Goal: Task Accomplishment & Management: Use online tool/utility

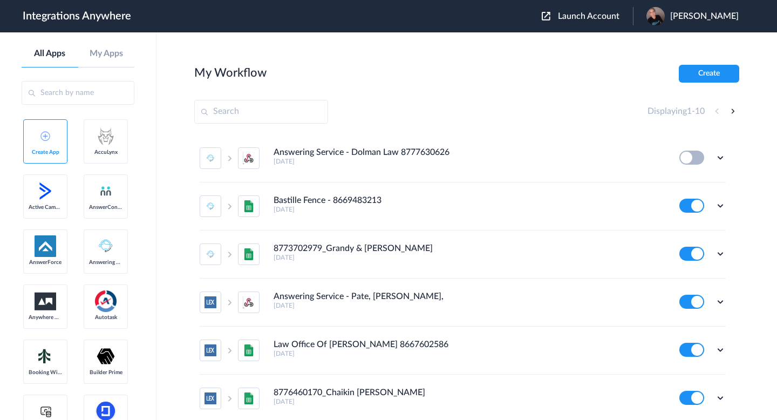
click at [613, 20] on span "Launch Account" at bounding box center [588, 16] width 61 height 9
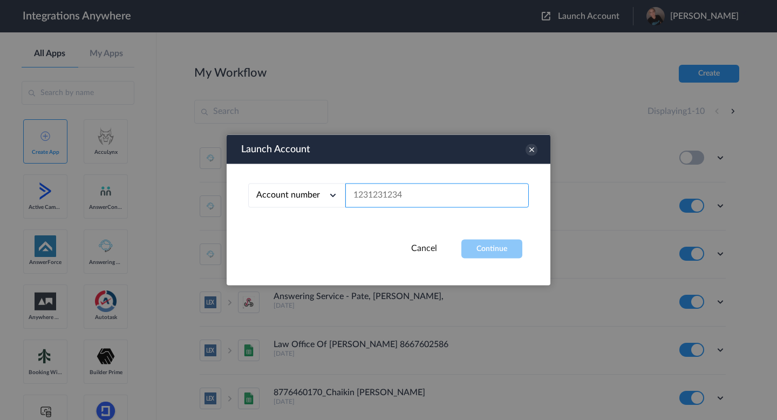
click at [463, 184] on input "text" at bounding box center [436, 195] width 183 height 24
paste input "4042012318"
type input "4042012318"
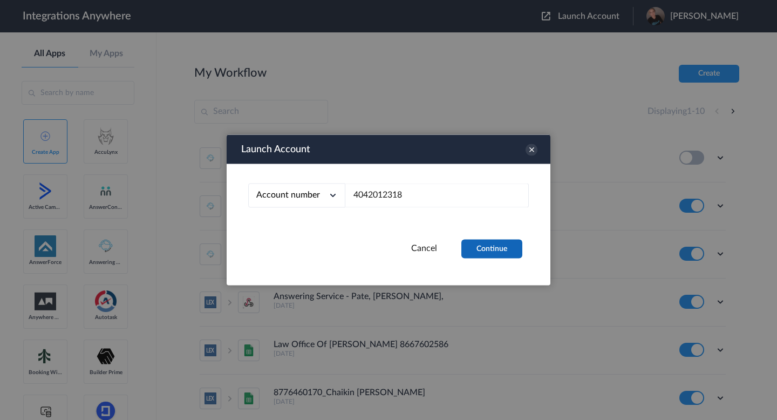
click at [487, 249] on button "Continue" at bounding box center [491, 248] width 61 height 19
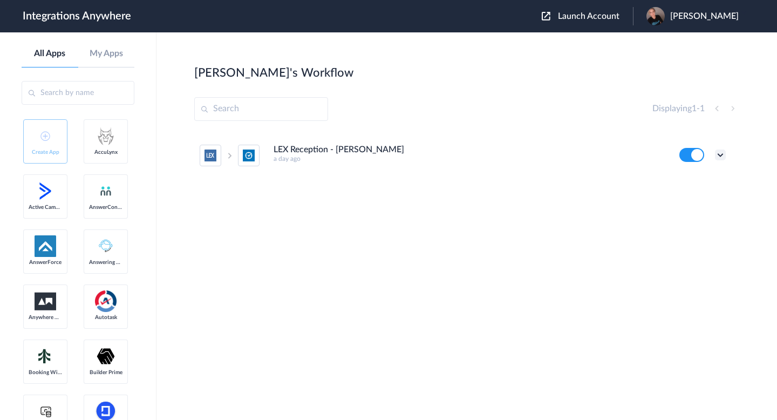
click at [722, 154] on icon at bounding box center [720, 154] width 11 height 11
click at [696, 185] on li "Edit" at bounding box center [690, 180] width 70 height 20
click at [722, 158] on icon at bounding box center [720, 154] width 11 height 11
click at [696, 199] on link "Task history" at bounding box center [689, 200] width 52 height 8
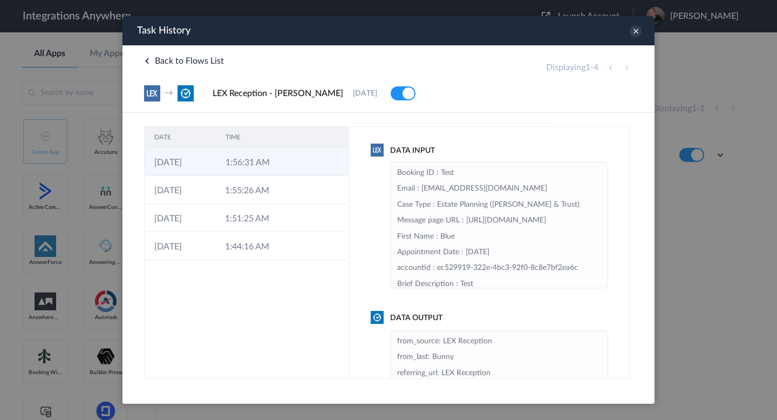
click at [267, 157] on td "1:56:31 AM" at bounding box center [251, 162] width 71 height 28
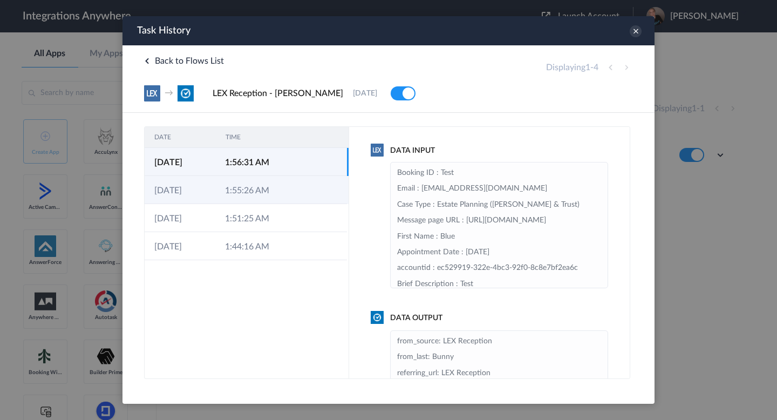
click at [271, 188] on td "1:55:26 AM" at bounding box center [250, 190] width 71 height 28
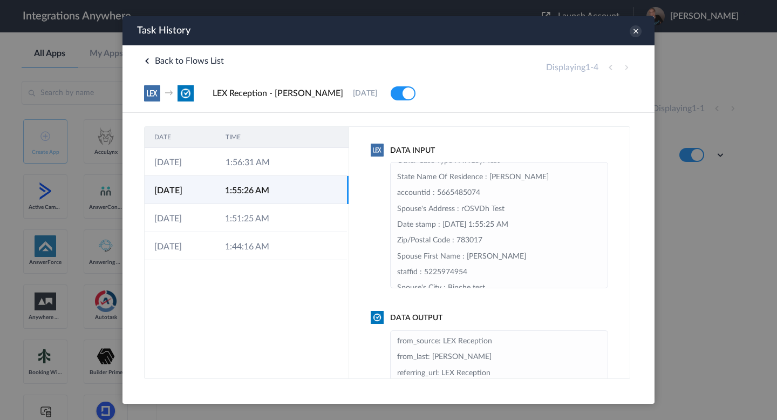
scroll to position [109, 0]
click at [300, 167] on icon at bounding box center [301, 163] width 9 height 9
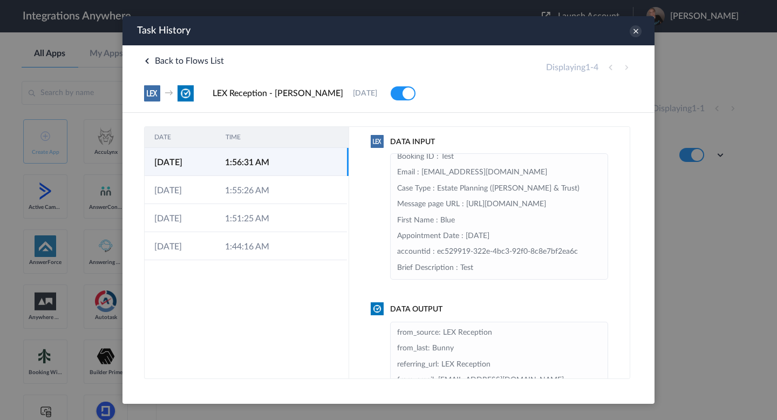
scroll to position [0, 0]
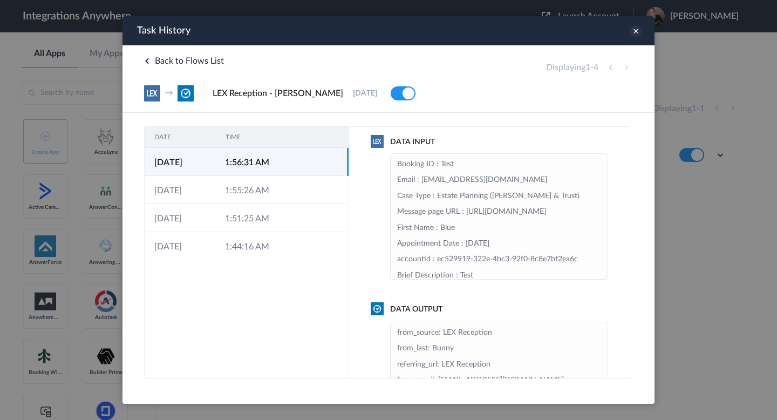
click at [638, 30] on icon at bounding box center [635, 31] width 12 height 12
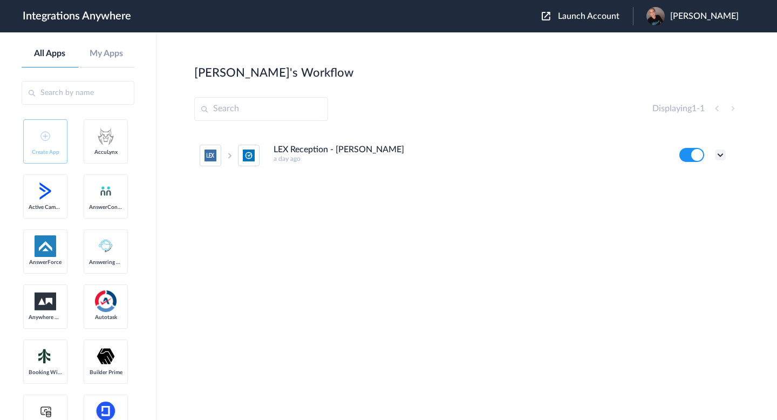
click at [719, 156] on icon at bounding box center [720, 154] width 11 height 11
click at [696, 196] on link "Task history" at bounding box center [689, 200] width 52 height 8
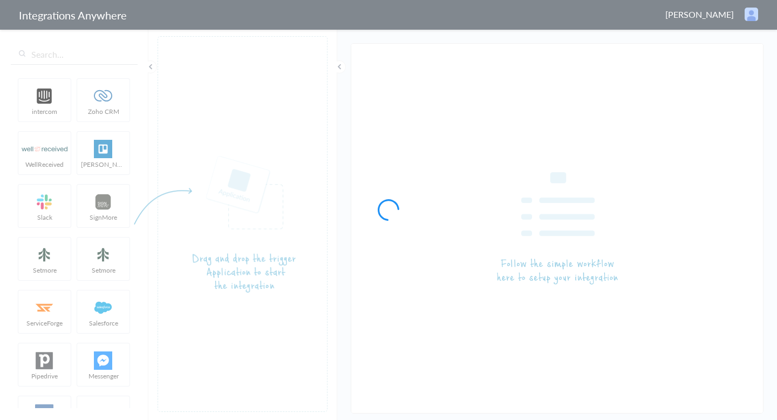
type input "LEX Reception - [PERSON_NAME]"
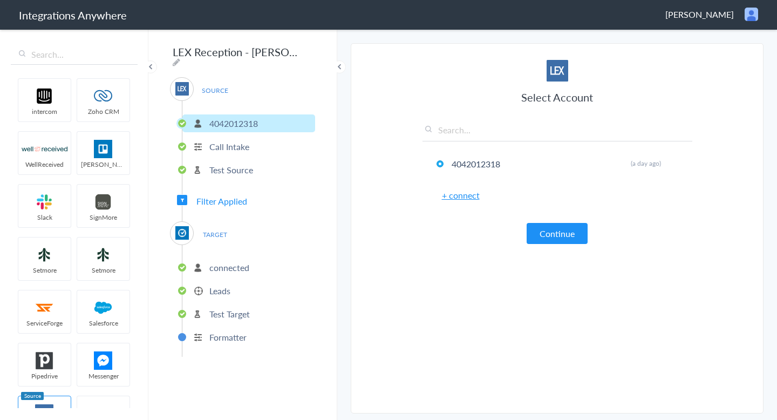
click at [262, 144] on li "Call Intake" at bounding box center [248, 147] width 133 height 18
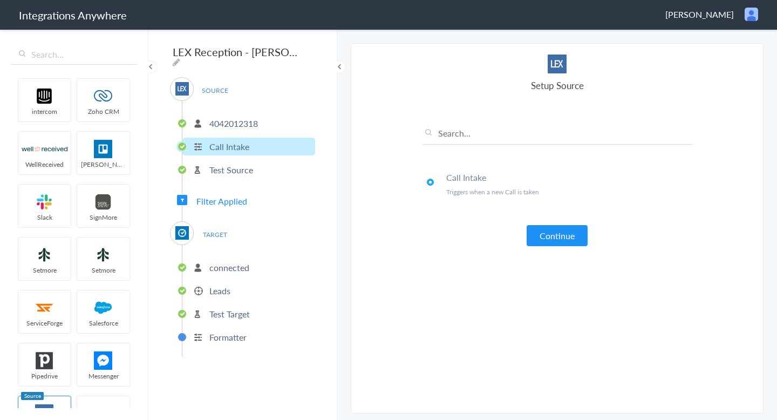
click at [254, 161] on li "Test Source" at bounding box center [248, 170] width 133 height 18
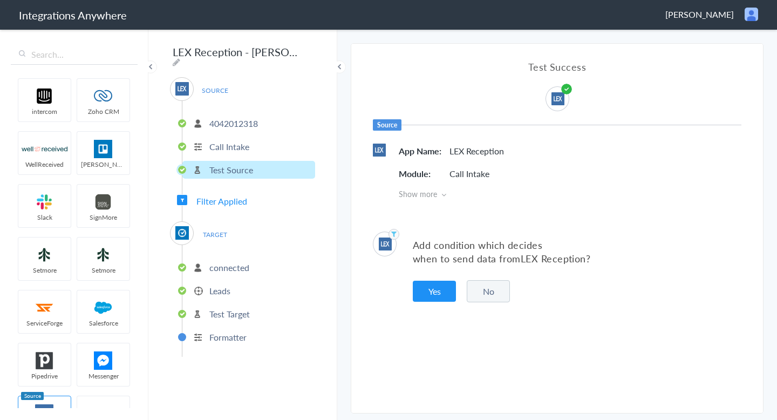
click at [239, 195] on span "Filter Applied" at bounding box center [221, 201] width 51 height 12
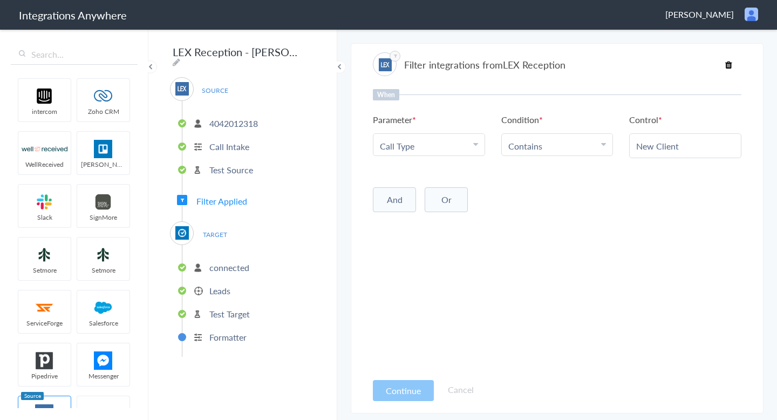
click at [218, 232] on span "TARGET" at bounding box center [214, 234] width 41 height 15
click at [226, 261] on p "connected" at bounding box center [229, 267] width 40 height 12
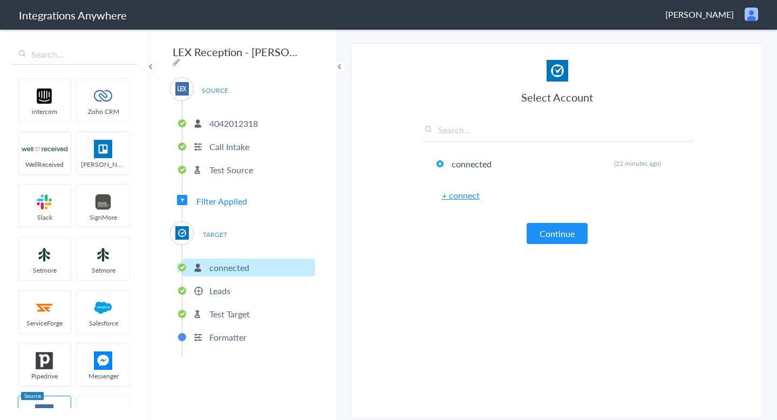
click at [226, 290] on p "Leads" at bounding box center [219, 290] width 21 height 12
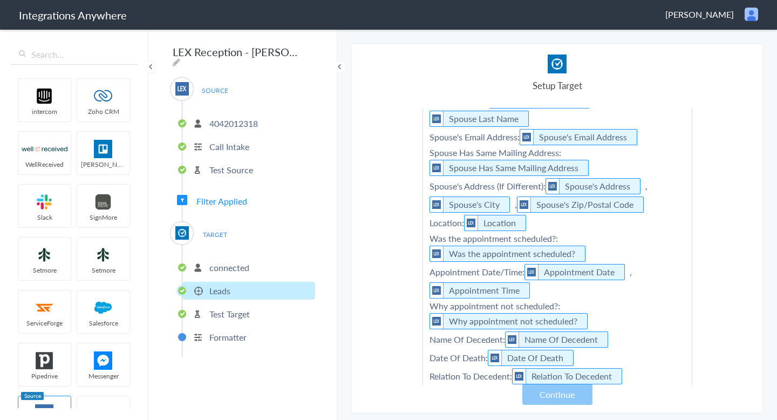
scroll to position [277, 0]
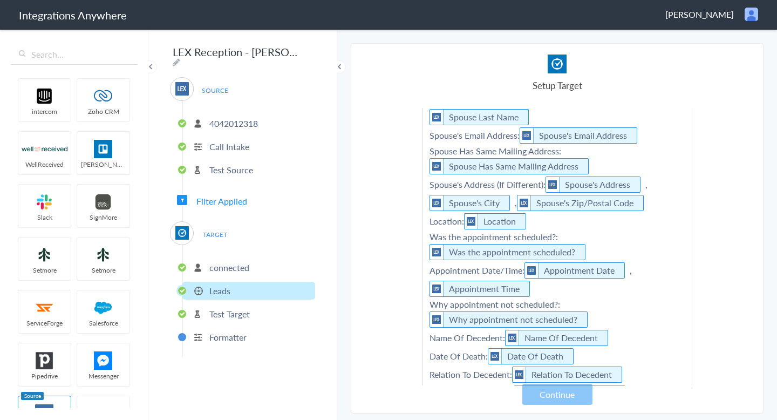
click at [221, 163] on p "Test Source" at bounding box center [231, 169] width 44 height 12
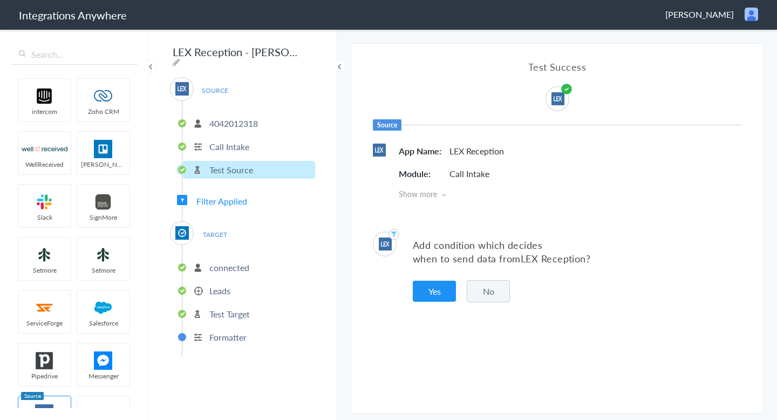
click at [221, 195] on span "Filter Applied" at bounding box center [221, 201] width 51 height 12
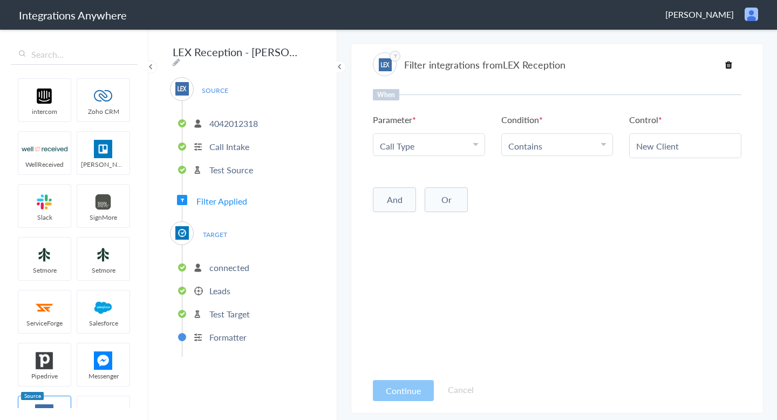
click at [224, 262] on p "connected" at bounding box center [229, 267] width 40 height 12
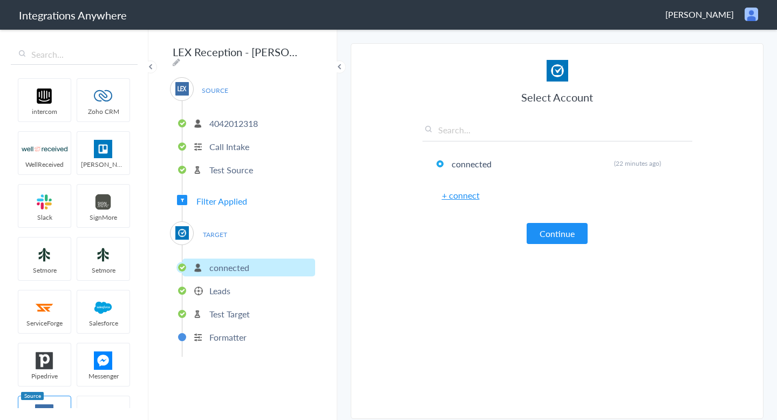
click at [223, 284] on p "Leads" at bounding box center [219, 290] width 21 height 12
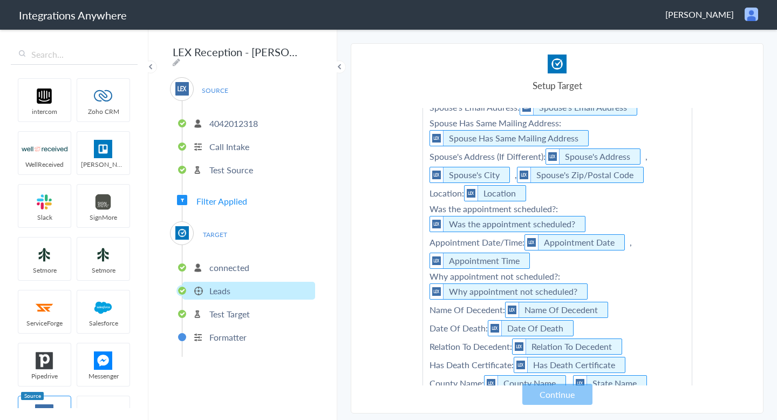
scroll to position [333, 0]
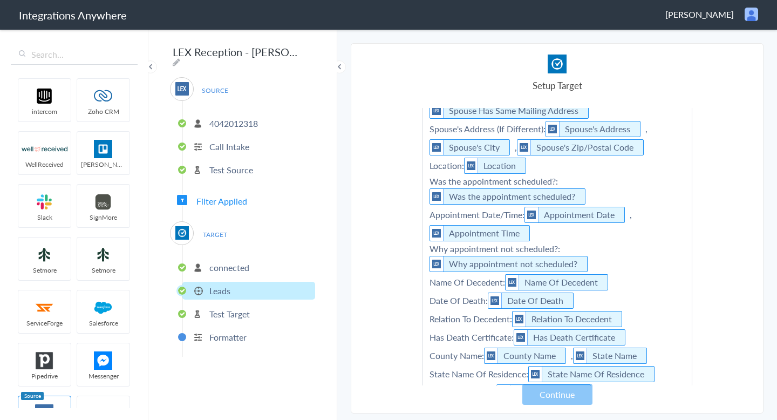
click at [259, 161] on li "Test Source" at bounding box center [248, 170] width 133 height 18
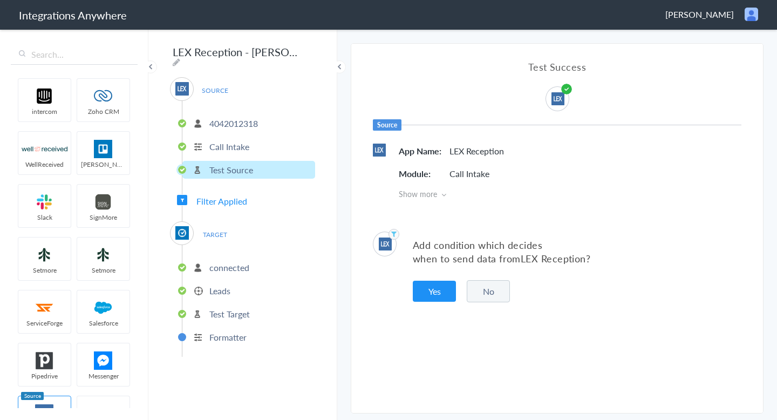
click at [249, 145] on li "Call Intake" at bounding box center [248, 147] width 133 height 18
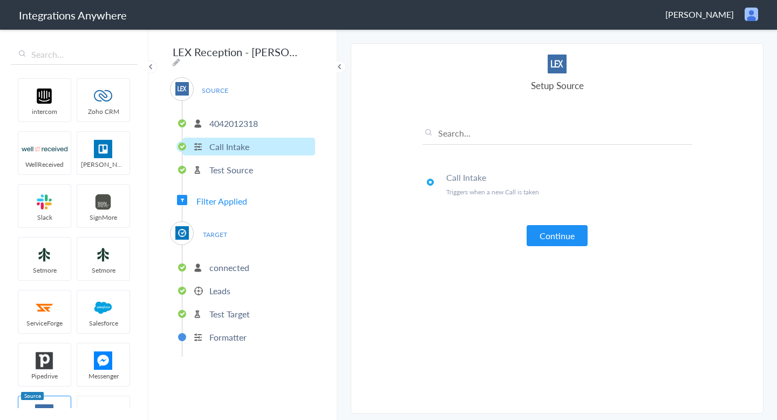
click at [218, 264] on p "connected" at bounding box center [229, 267] width 40 height 12
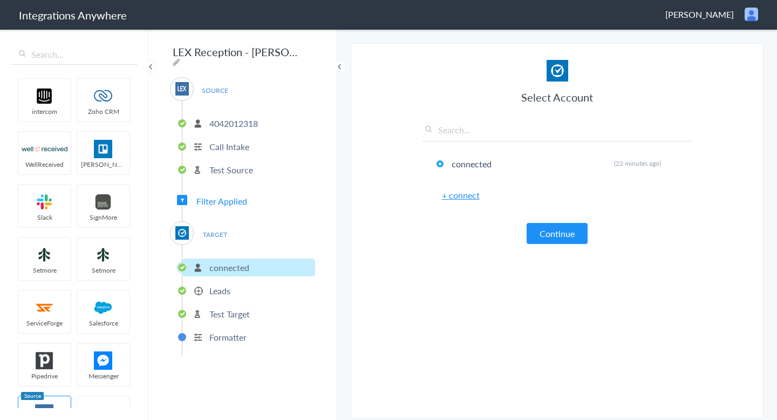
click at [250, 282] on li "Leads" at bounding box center [248, 291] width 133 height 18
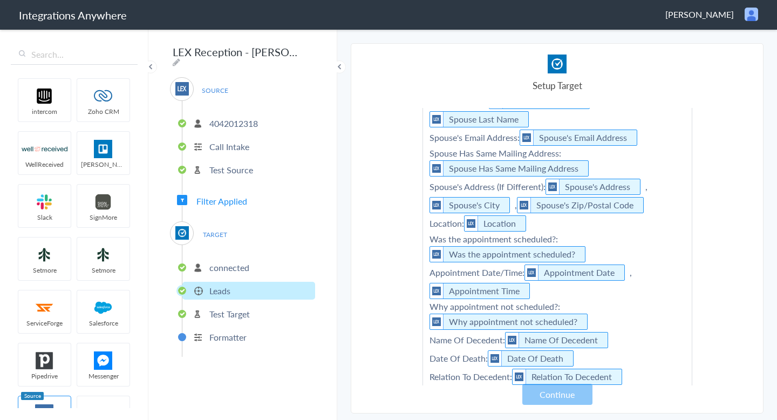
scroll to position [267, 0]
